Goal: Task Accomplishment & Management: Manage account settings

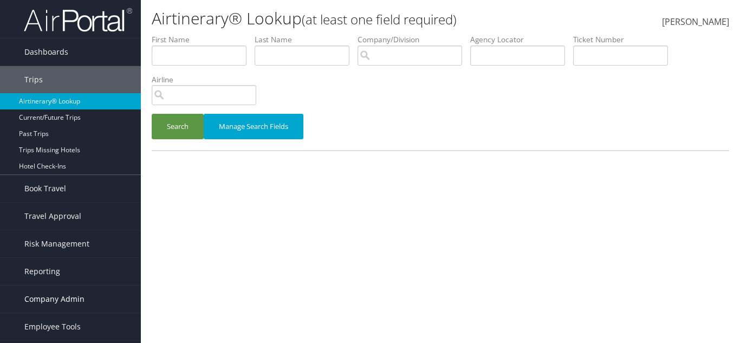
click at [47, 301] on span "Company Admin" at bounding box center [54, 298] width 60 height 27
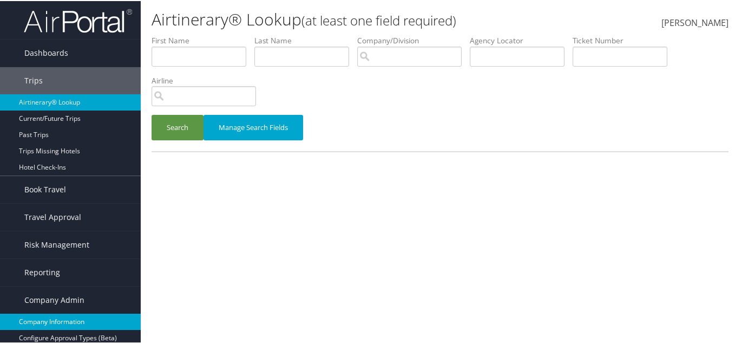
click at [50, 320] on link "Company Information" at bounding box center [70, 320] width 141 height 16
